Goal: Task Accomplishment & Management: Manage account settings

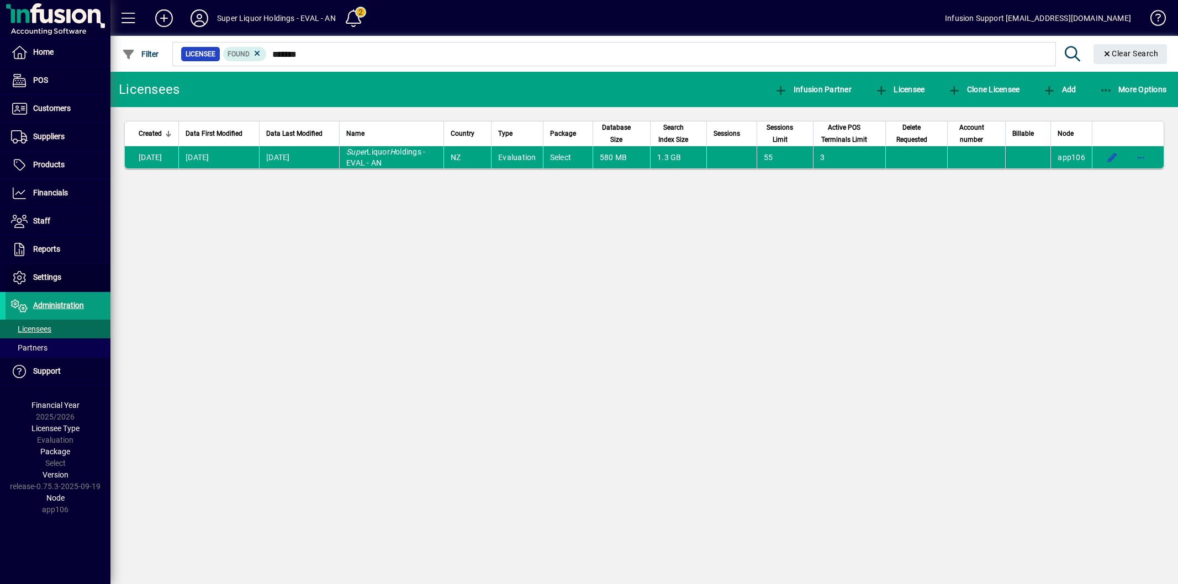
click at [35, 273] on span "Settings" at bounding box center [47, 277] width 28 height 9
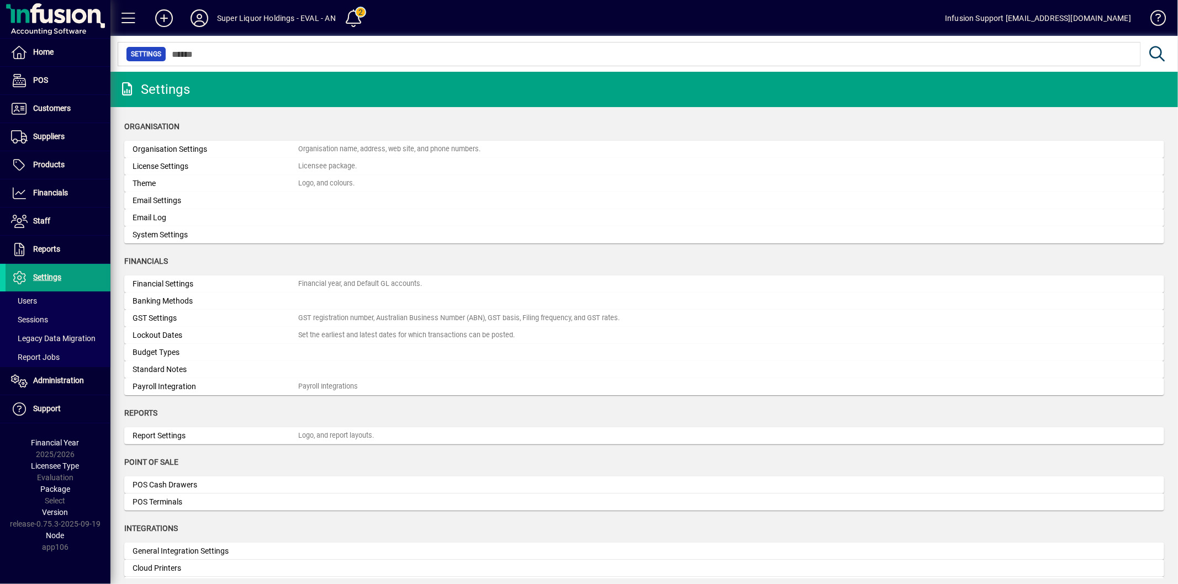
click at [184, 168] on div "License Settings" at bounding box center [216, 167] width 166 height 12
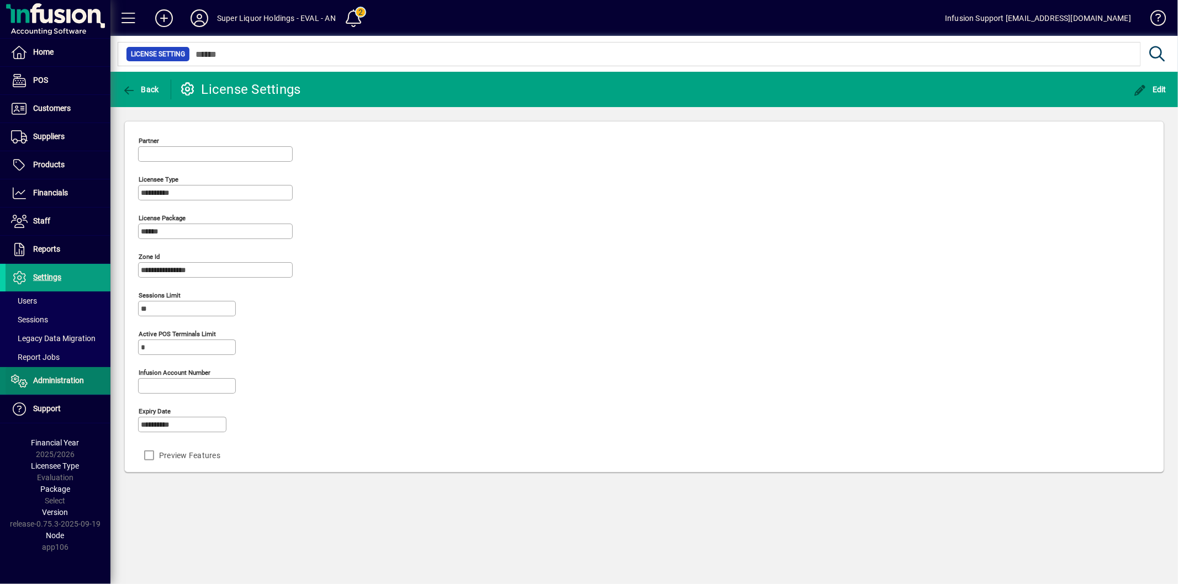
click at [77, 379] on span "Administration" at bounding box center [58, 380] width 51 height 9
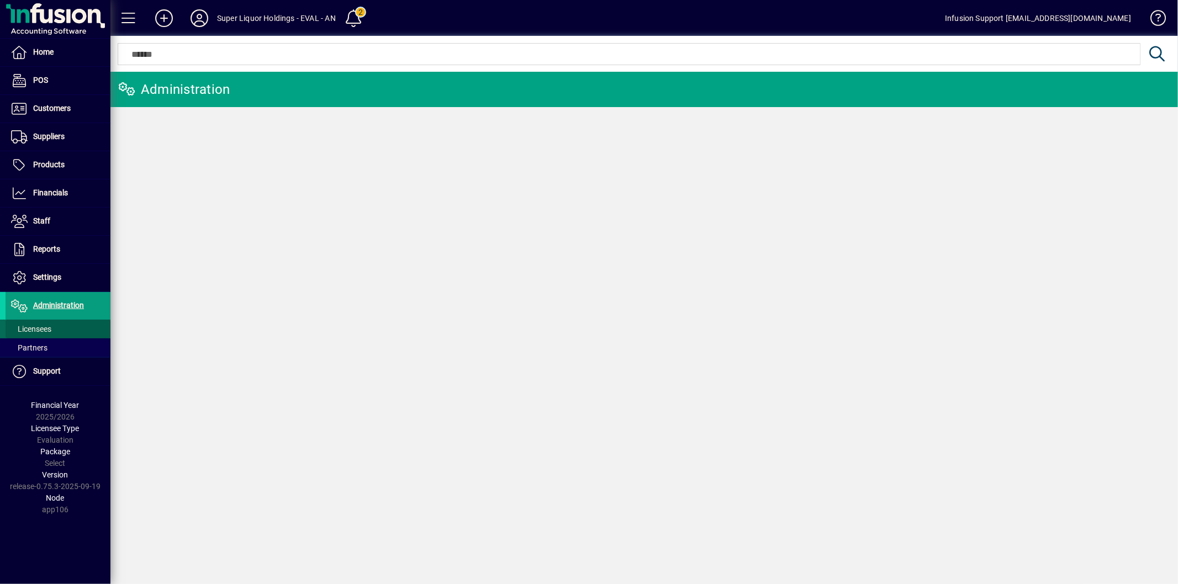
click at [53, 331] on span at bounding box center [58, 329] width 105 height 27
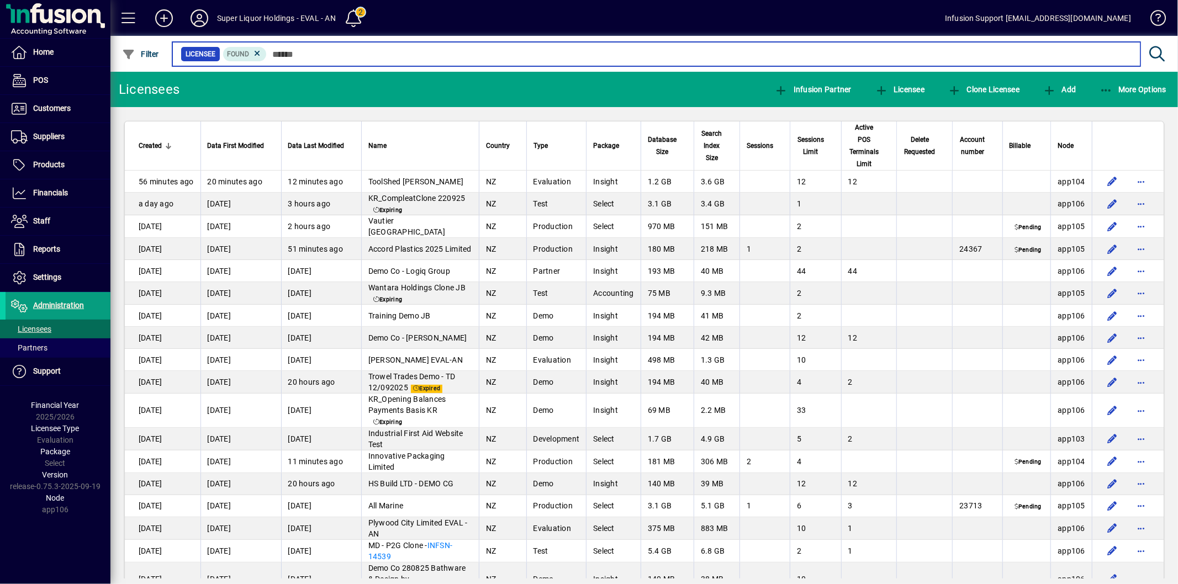
click at [331, 50] on input "text" at bounding box center [699, 53] width 865 height 15
click at [334, 51] on input "text" at bounding box center [699, 53] width 865 height 15
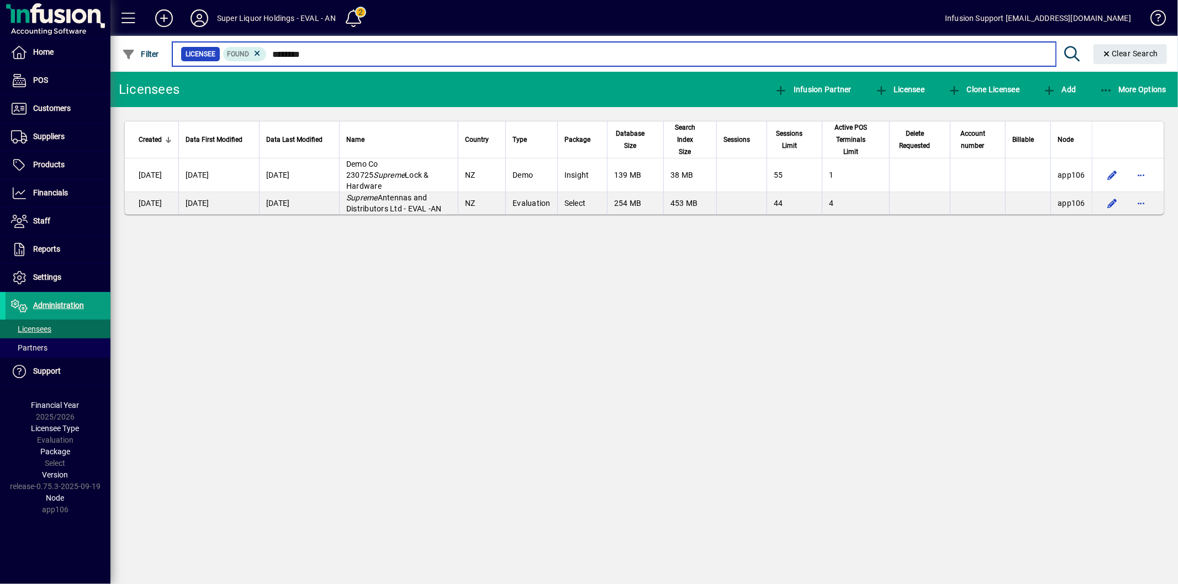
type input "*******"
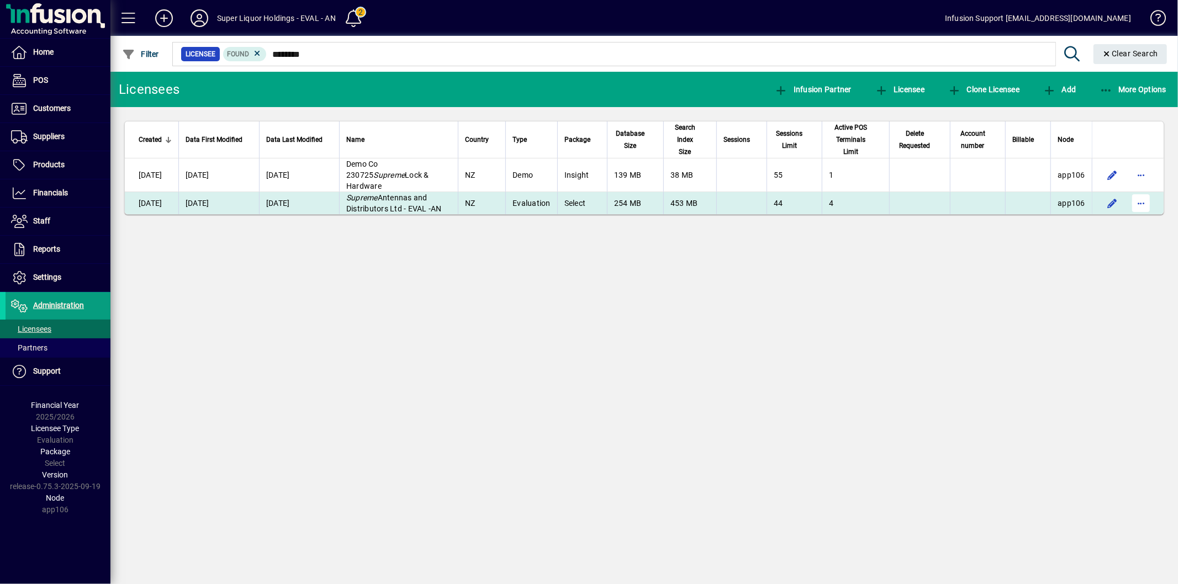
click at [1147, 194] on span "button" at bounding box center [1141, 203] width 27 height 27
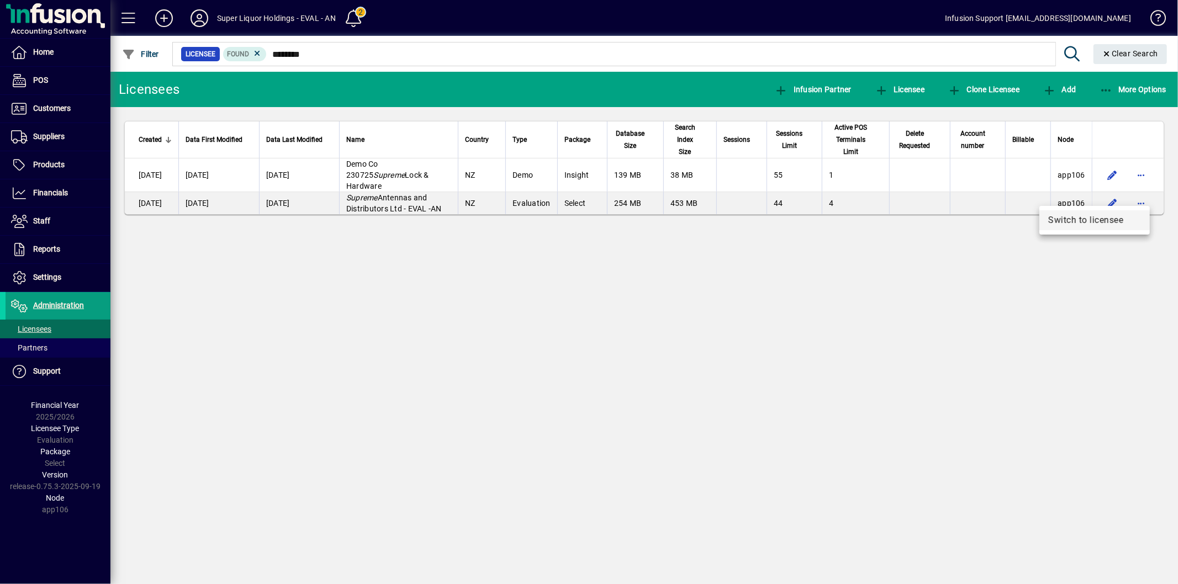
click at [1088, 217] on span "Switch to licensee" at bounding box center [1094, 220] width 93 height 13
